Goal: Task Accomplishment & Management: Manage account settings

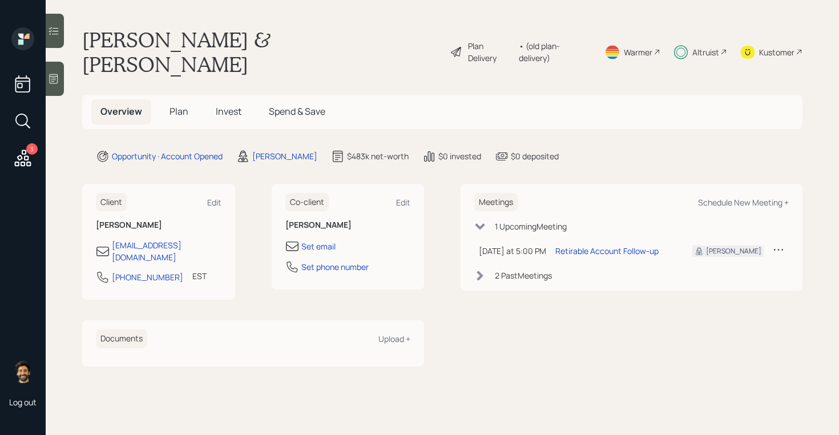
click at [219, 105] on span "Invest" at bounding box center [229, 111] width 26 height 13
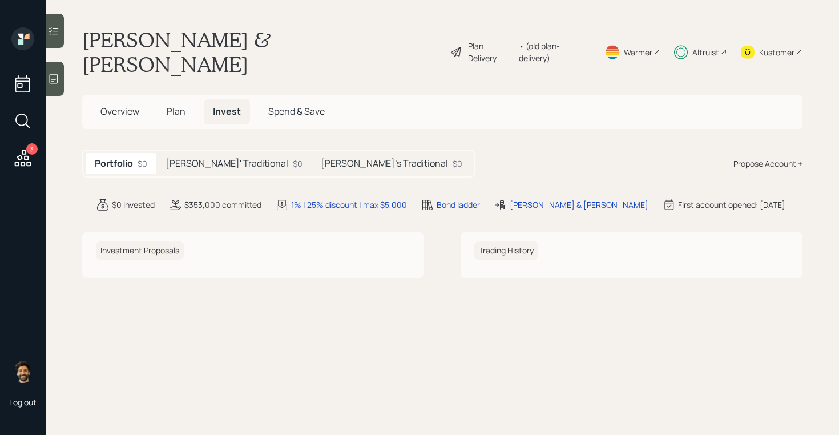
click at [201, 153] on div "Chris' Traditional $0" at bounding box center [233, 163] width 155 height 21
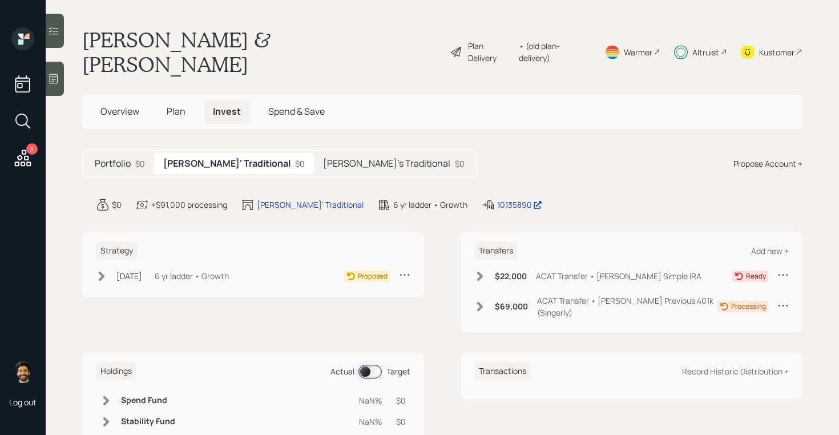
click at [480, 269] on div "$22,000 ACAT Transfer • Chris Simple IRA Ready $69,000 ACAT Transfer • Chris Pr…" at bounding box center [631, 296] width 315 height 54
click at [484, 295] on div "$69,000 ACAT Transfer • Chris Previous 401k (Singerly) Processing" at bounding box center [631, 309] width 315 height 29
click at [478, 301] on icon at bounding box center [479, 306] width 11 height 11
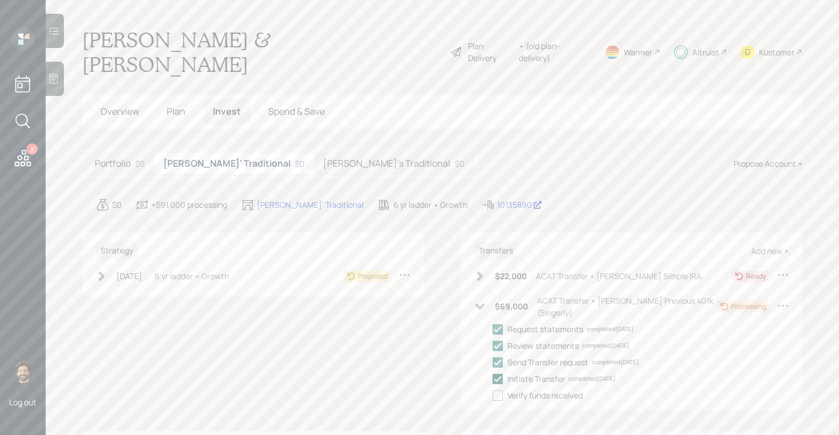
click at [498, 374] on icon at bounding box center [498, 379] width 10 height 10
click at [493, 378] on input "checkbox" at bounding box center [492, 378] width 1 height 1
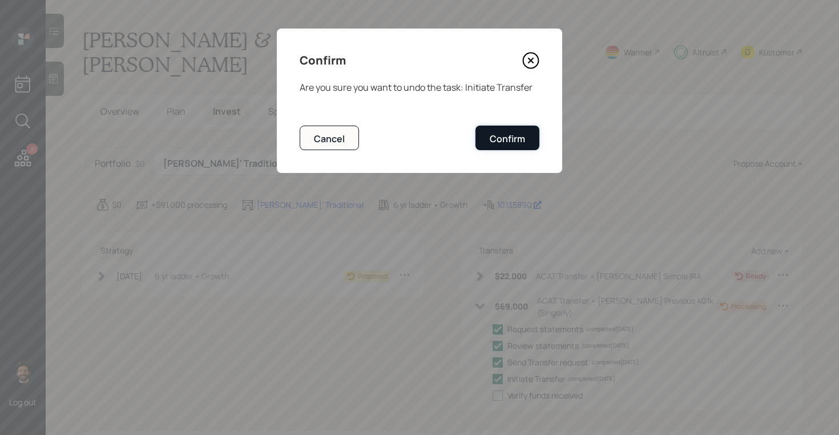
click at [498, 139] on div "Confirm" at bounding box center [507, 138] width 35 height 13
checkbox input "false"
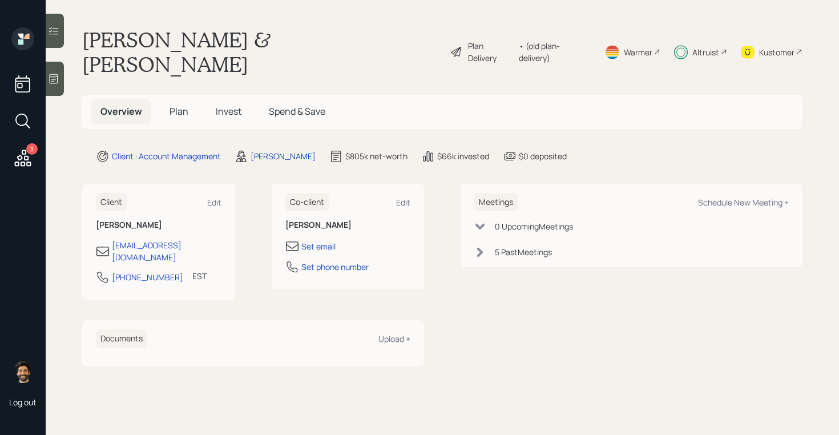
click at [223, 99] on h5 "Invest" at bounding box center [229, 111] width 44 height 25
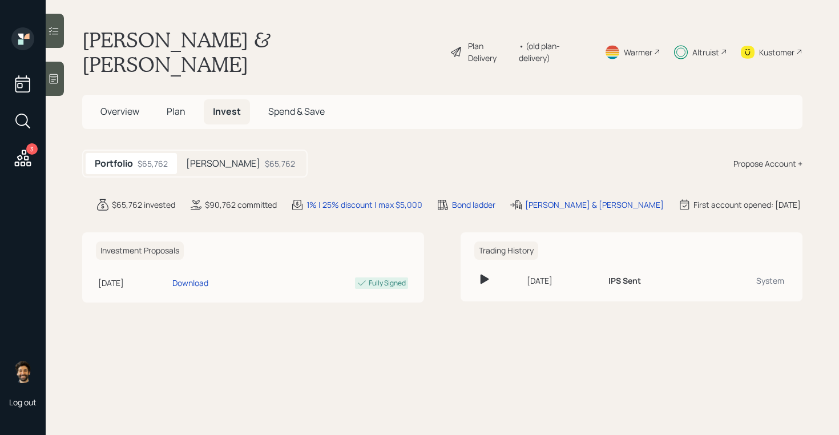
click at [219, 158] on h5 "[PERSON_NAME]" at bounding box center [223, 163] width 74 height 11
